Goal: Task Accomplishment & Management: Use online tool/utility

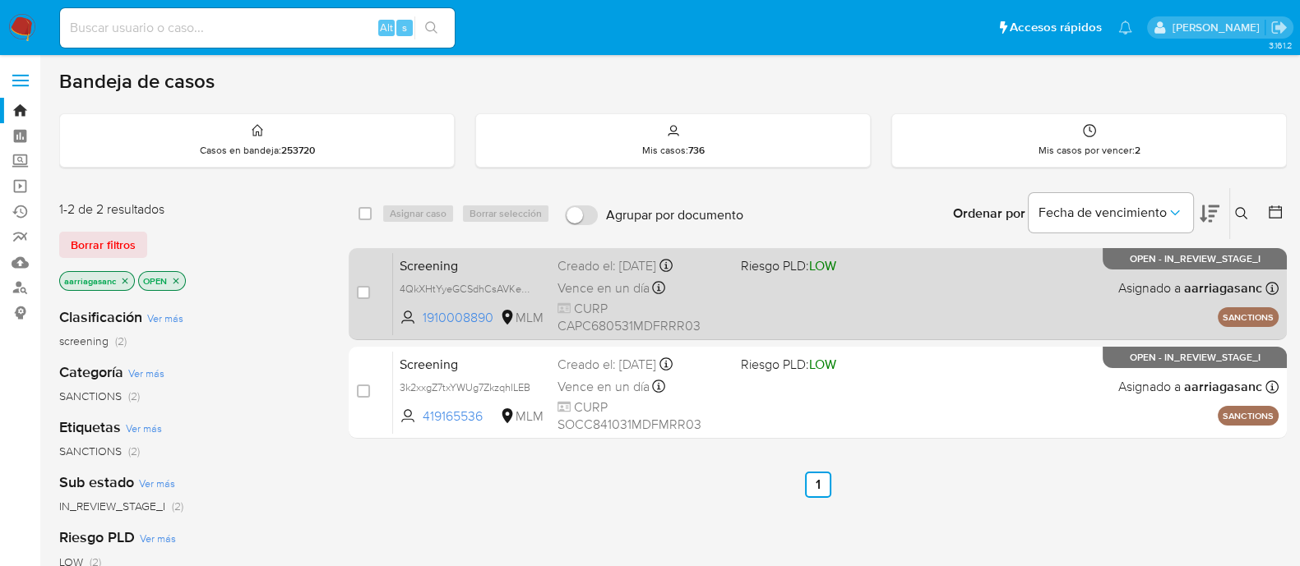
click at [825, 325] on div "Screening 4QkXHtYyeGCSdhCsAVKexUrf 1910008890 MLM Riesgo PLD: LOW Creado el: [D…" at bounding box center [835, 293] width 885 height 83
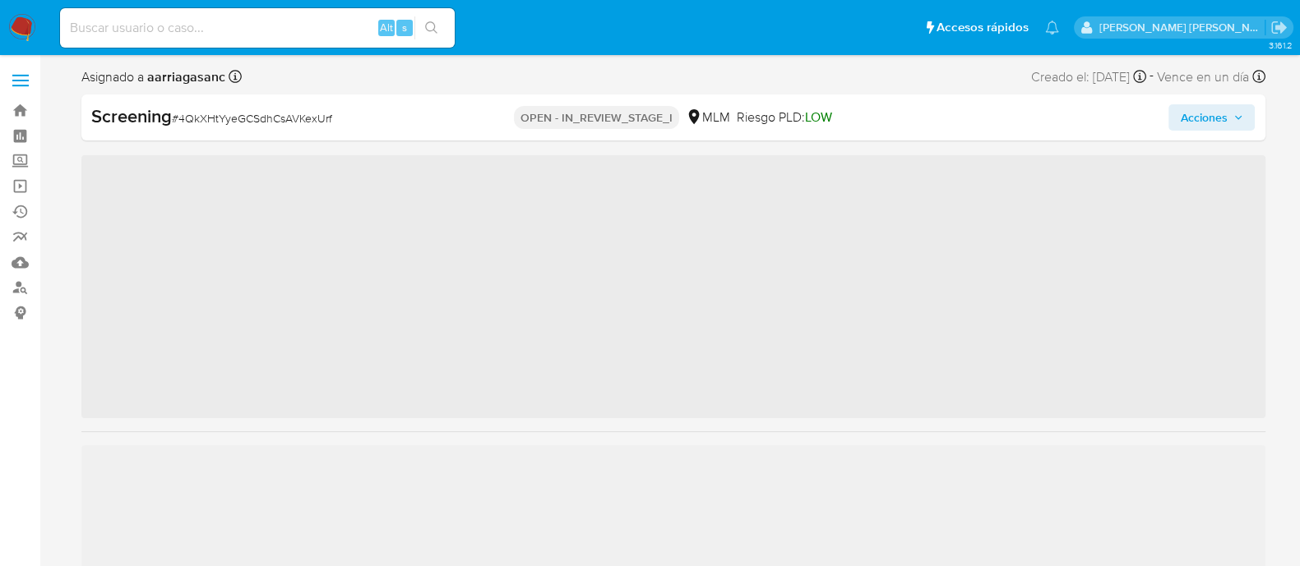
scroll to position [773, 0]
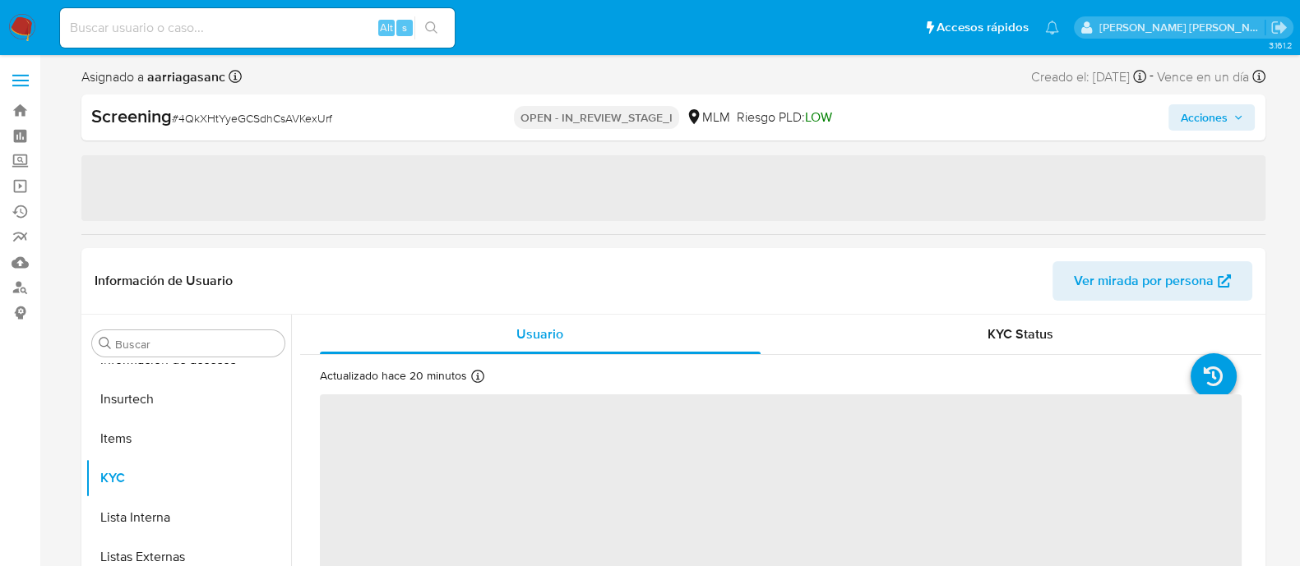
select select "10"
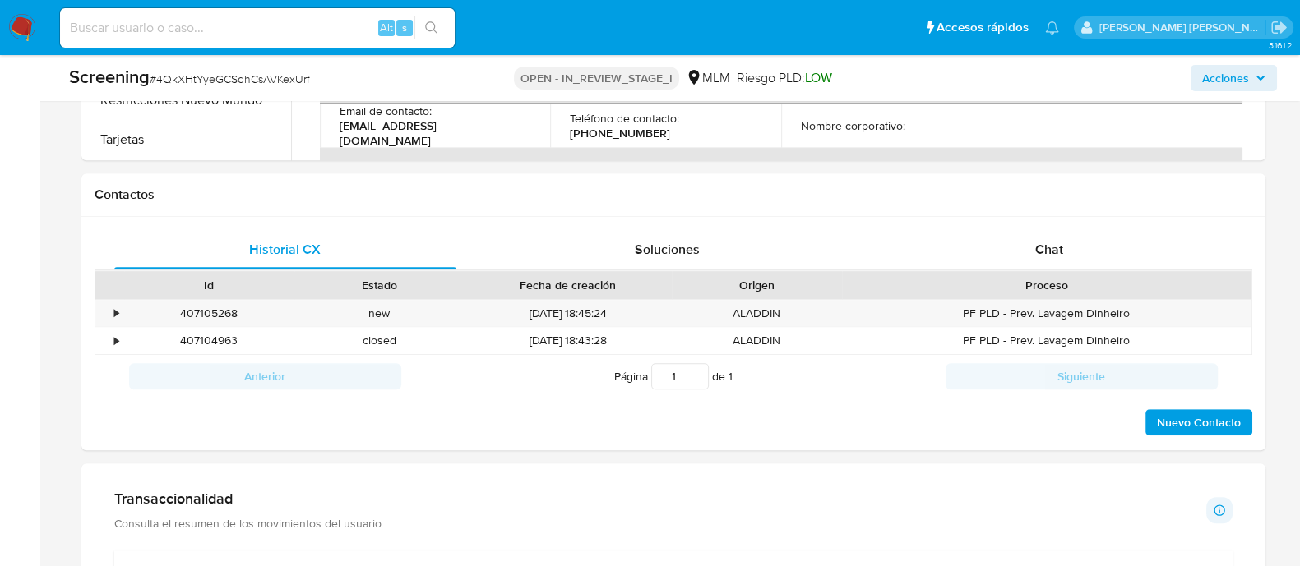
scroll to position [1130, 0]
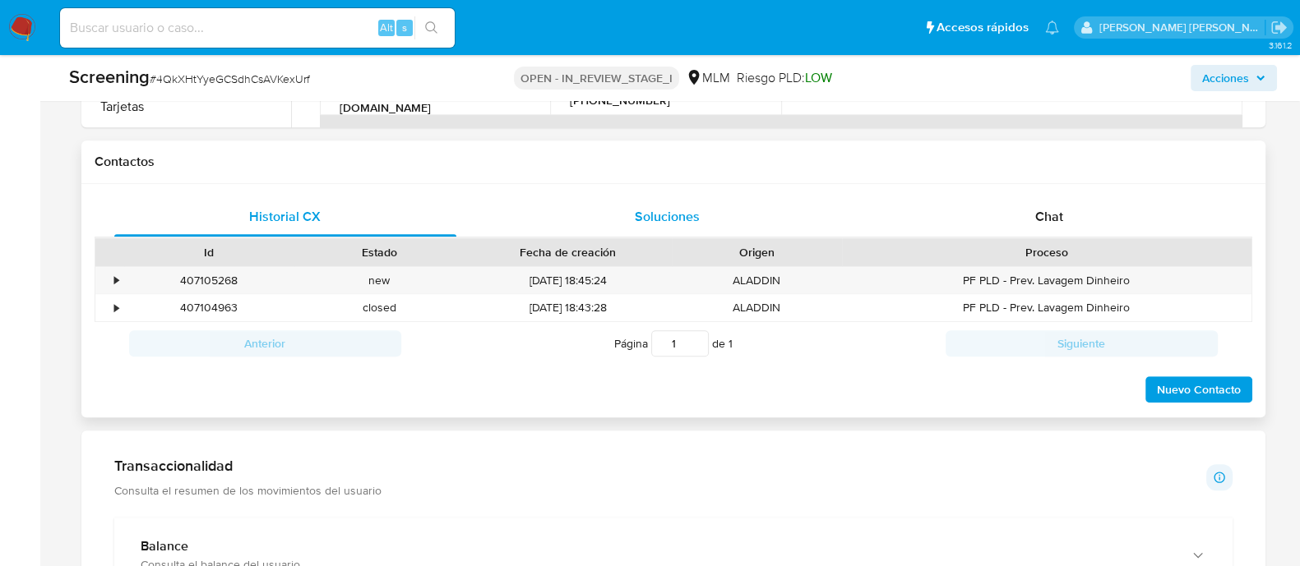
click at [666, 215] on span "Soluciones" at bounding box center [667, 216] width 65 height 19
